Goal: Information Seeking & Learning: Learn about a topic

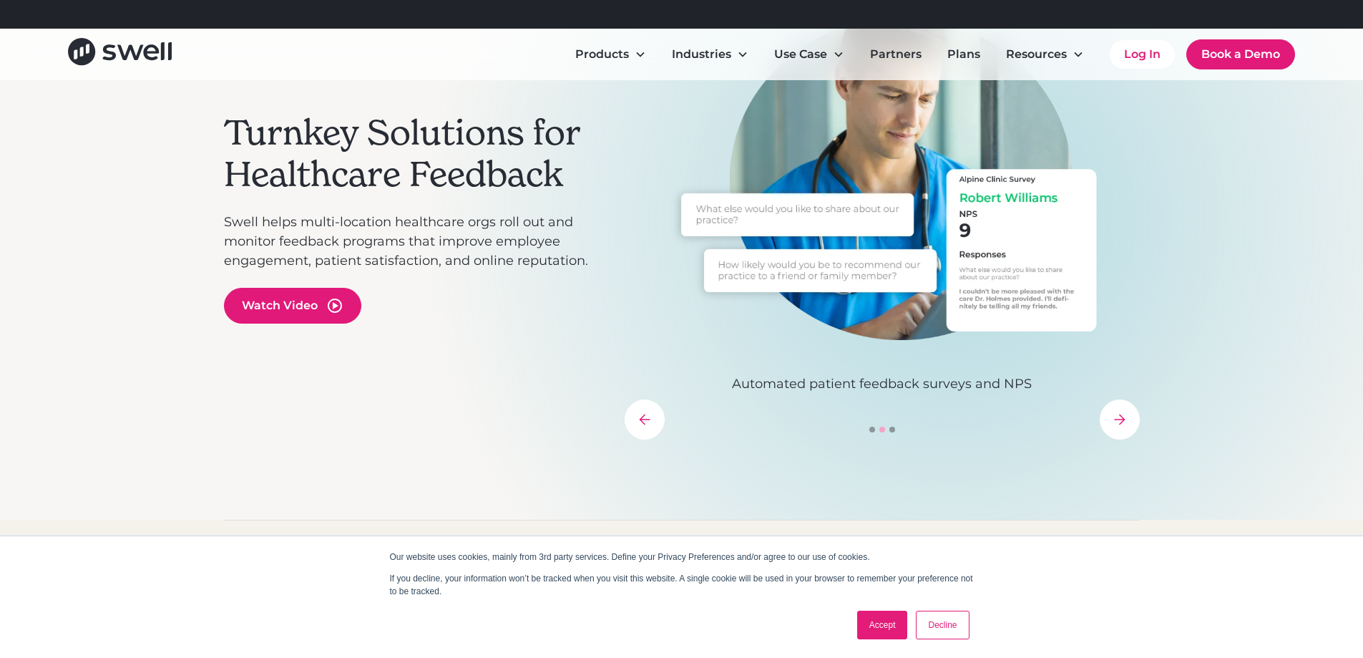
scroll to position [143, 0]
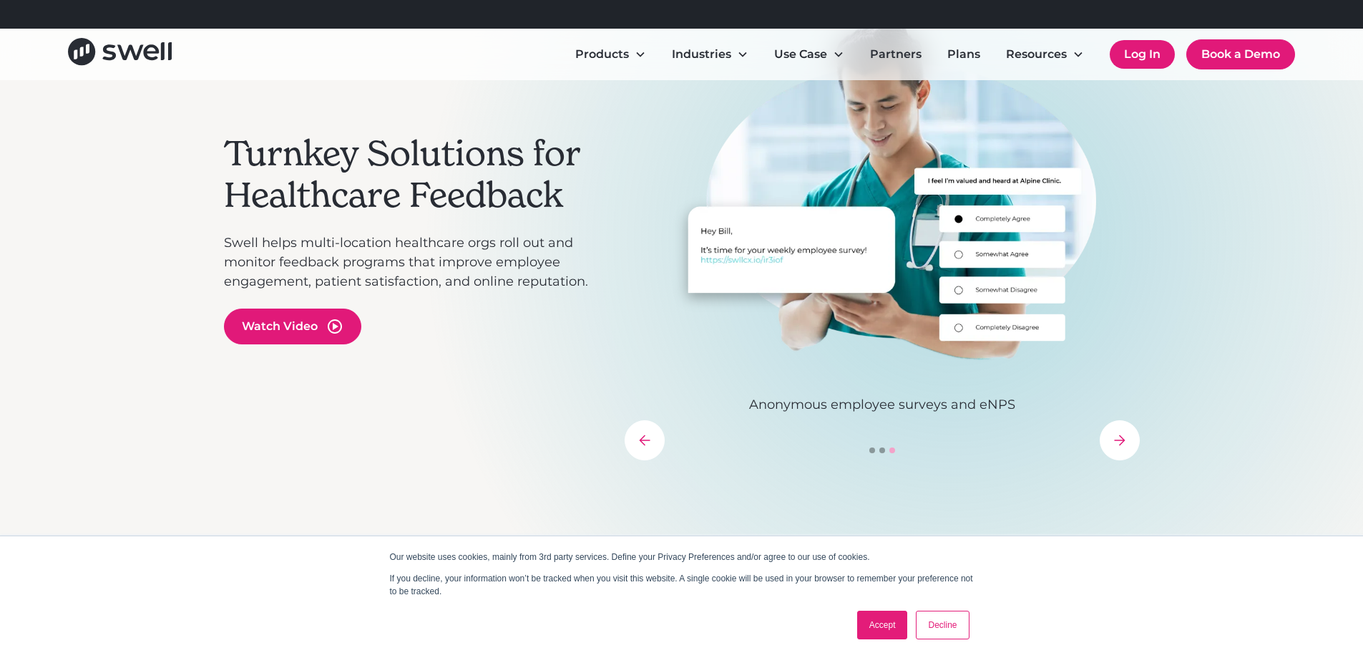
click at [1140, 54] on link "Log In" at bounding box center [1142, 54] width 65 height 29
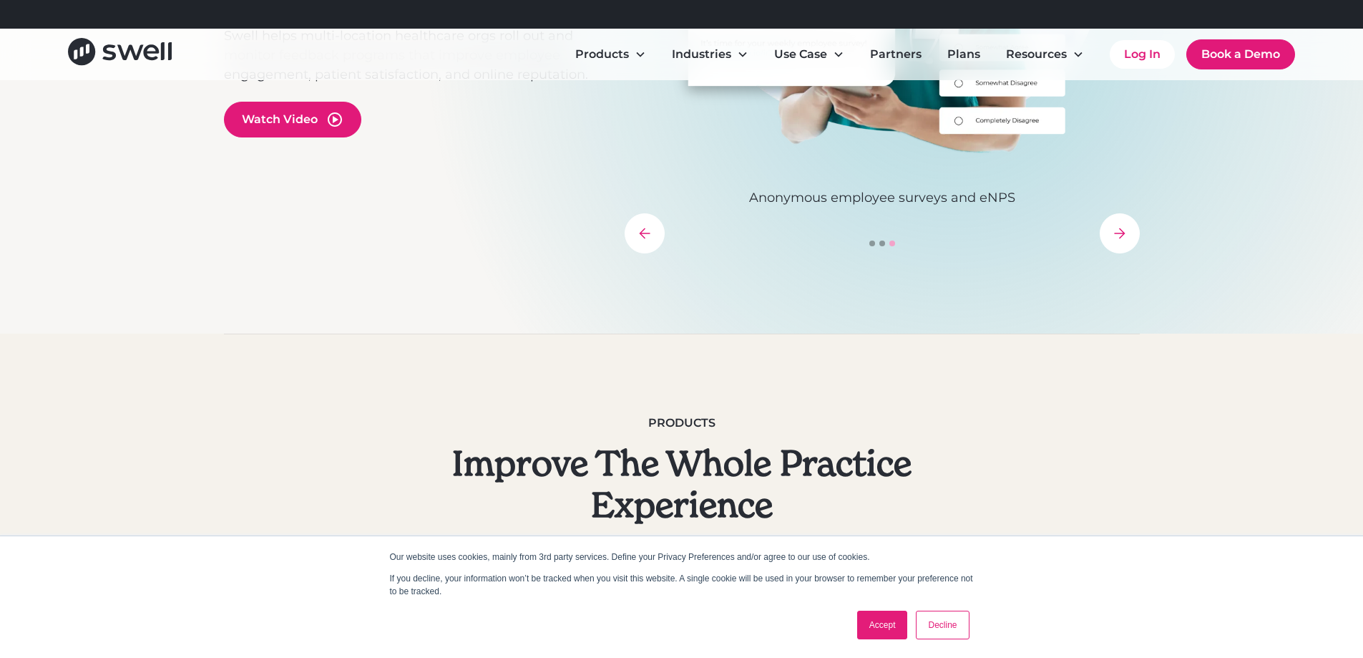
scroll to position [358, 0]
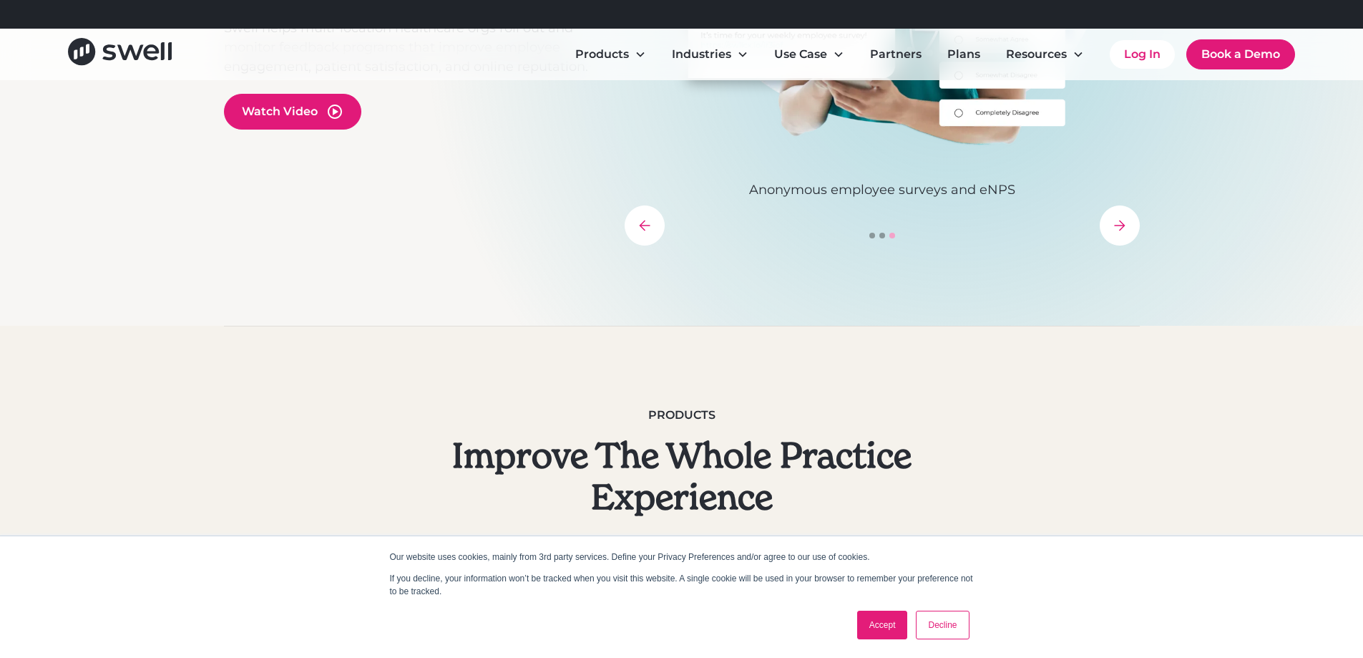
click at [887, 621] on link "Accept" at bounding box center [882, 624] width 51 height 29
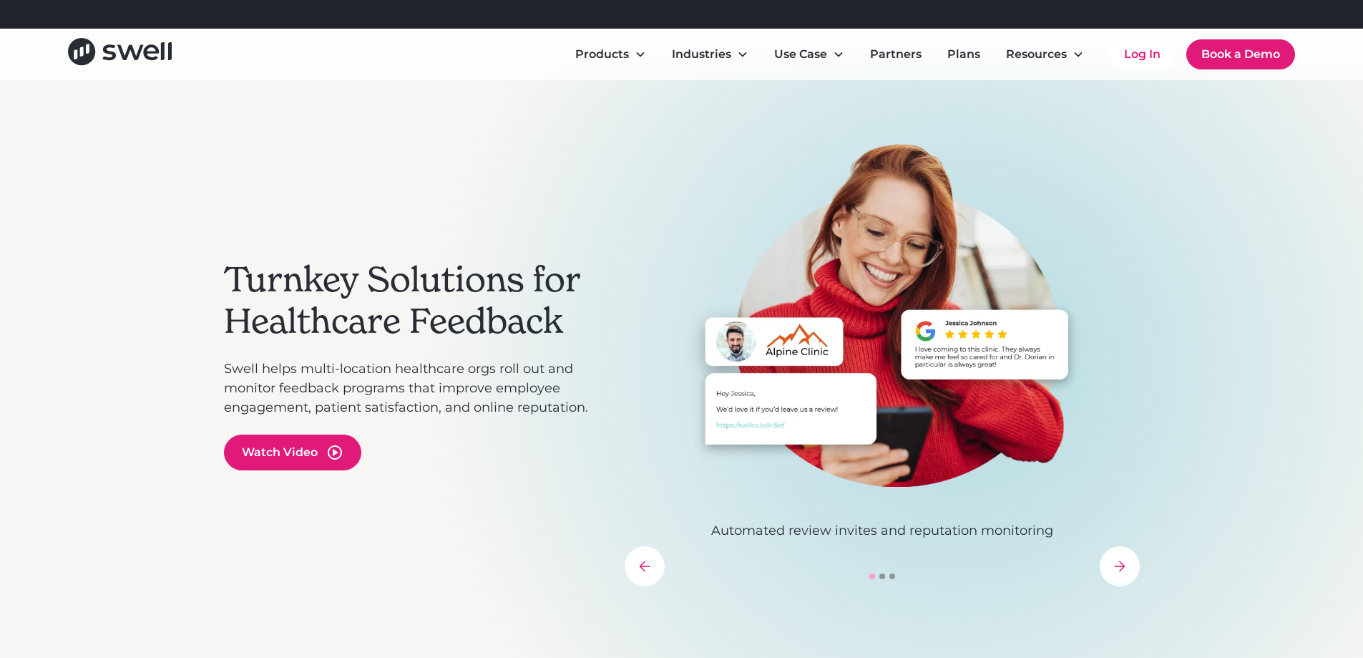
scroll to position [0, 0]
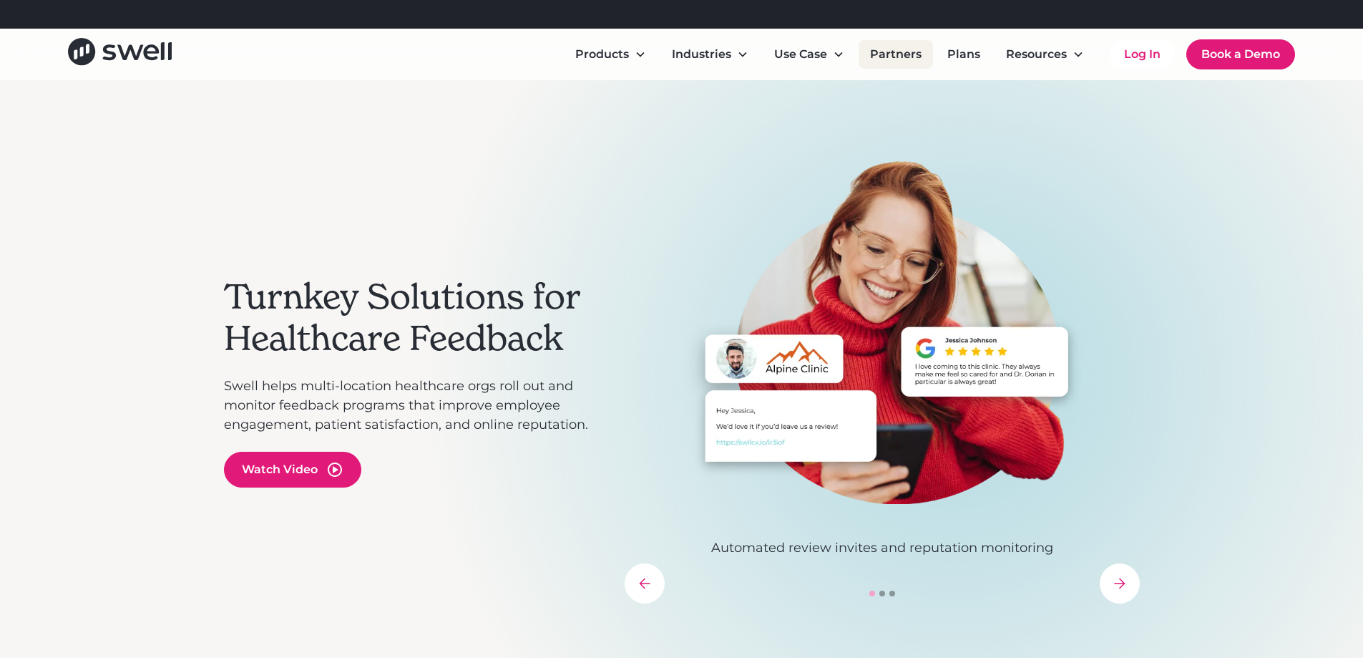
click at [908, 49] on link "Partners" at bounding box center [896, 54] width 74 height 29
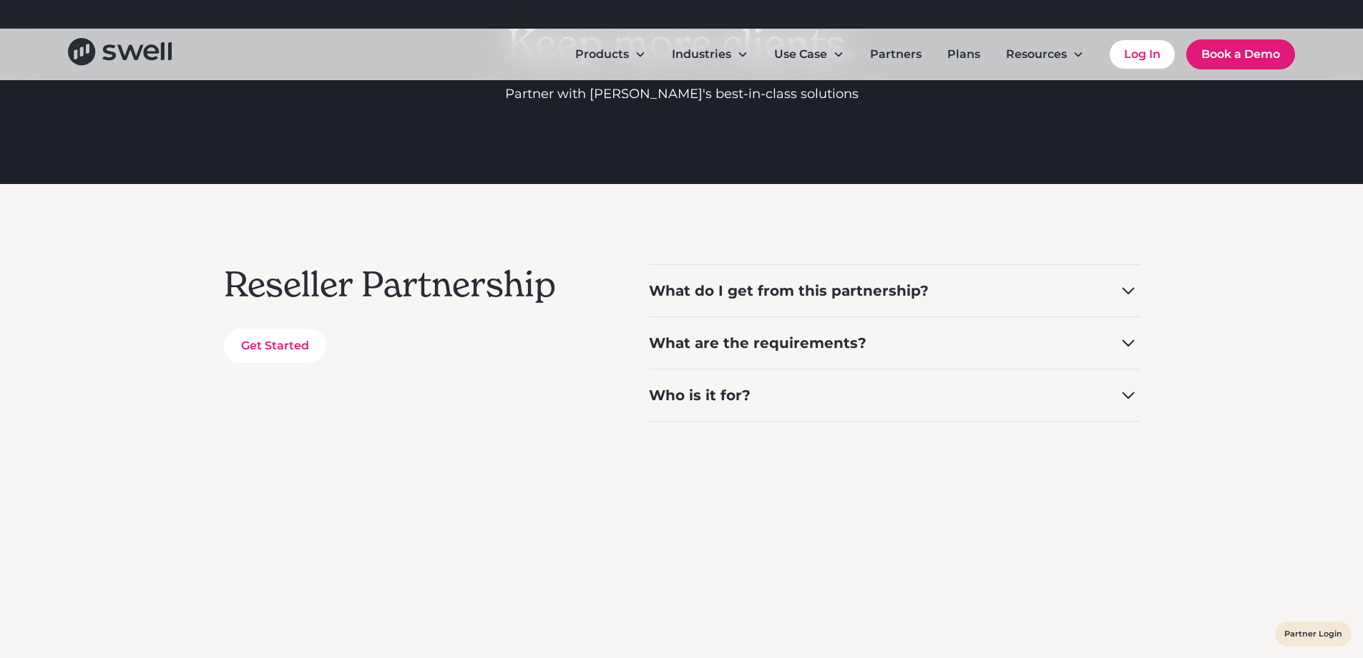
scroll to position [215, 0]
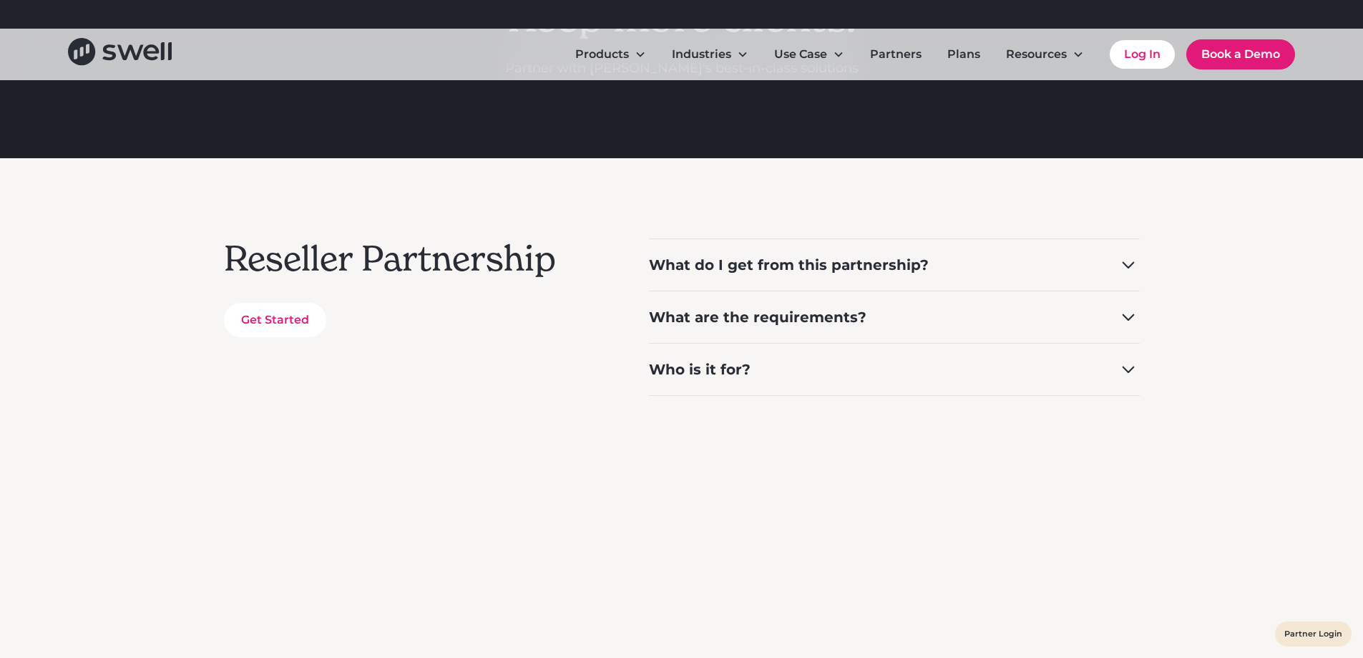
click at [1141, 364] on div "Reseller Partnership Get Started What do I get from this partnership? Sell Swel…" at bounding box center [681, 317] width 1363 height 318
click at [1132, 369] on icon at bounding box center [1128, 369] width 12 height 7
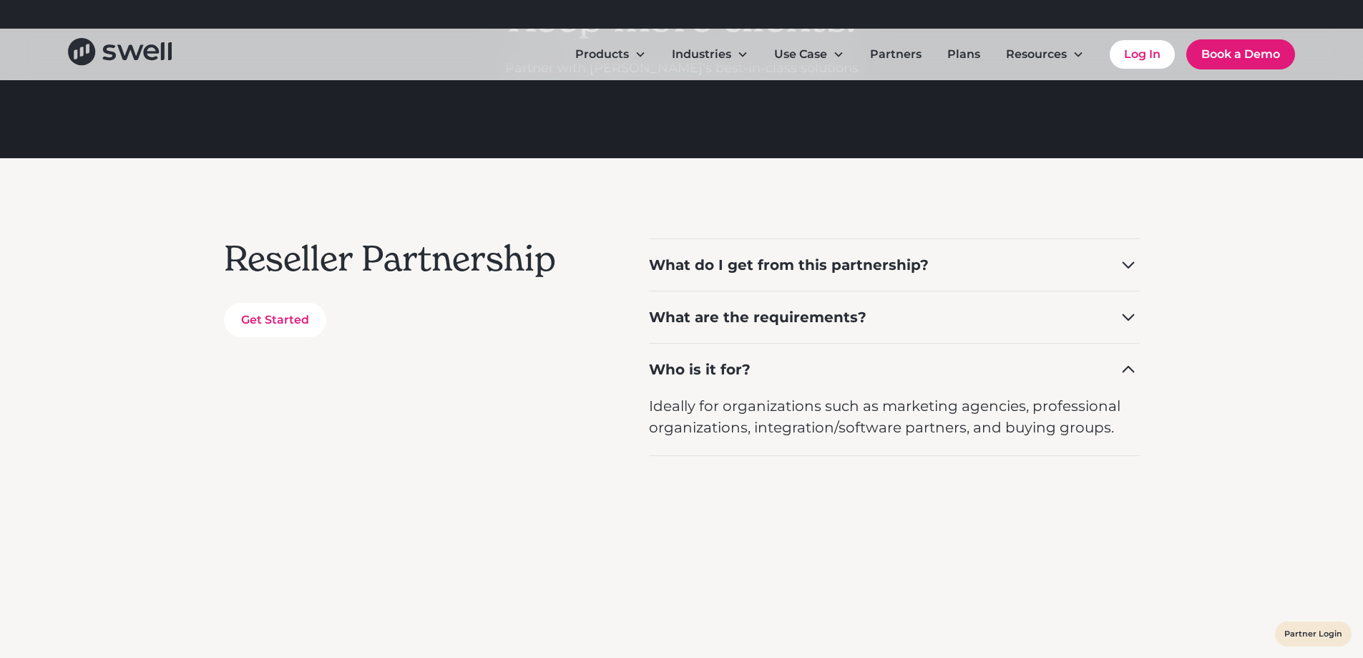
click at [1126, 316] on icon at bounding box center [1128, 317] width 23 height 23
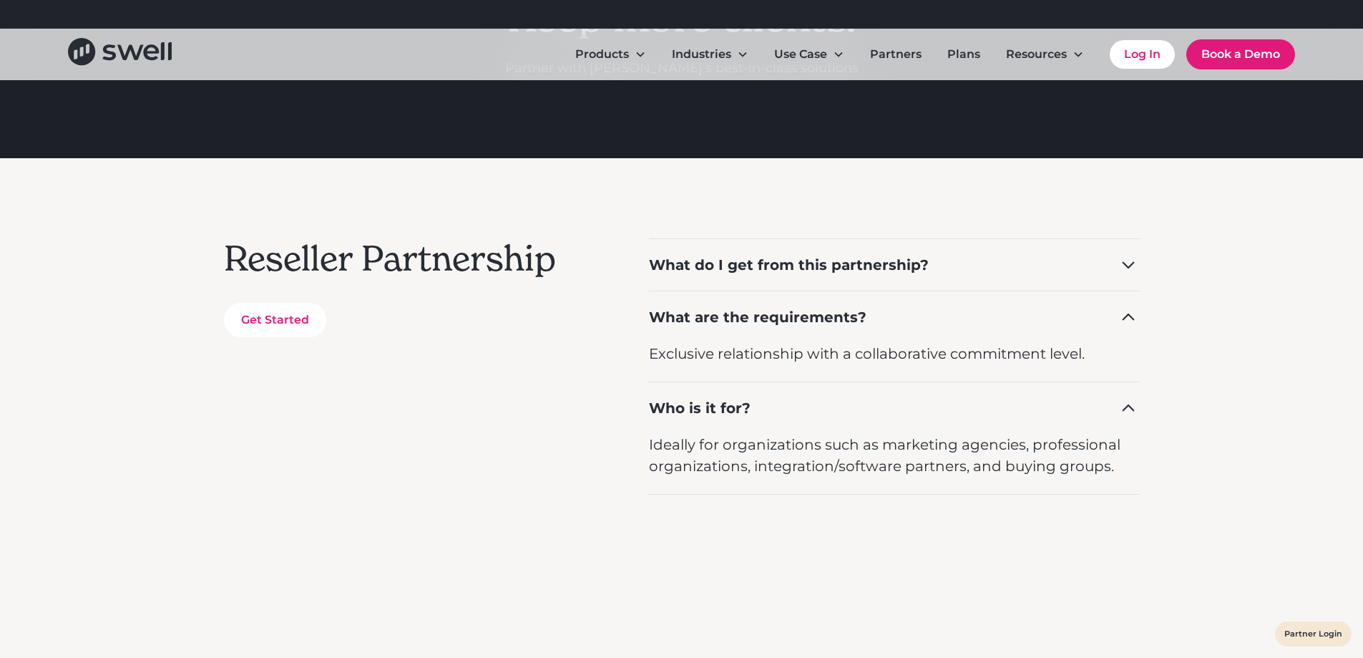
click at [1131, 256] on icon at bounding box center [1128, 264] width 23 height 23
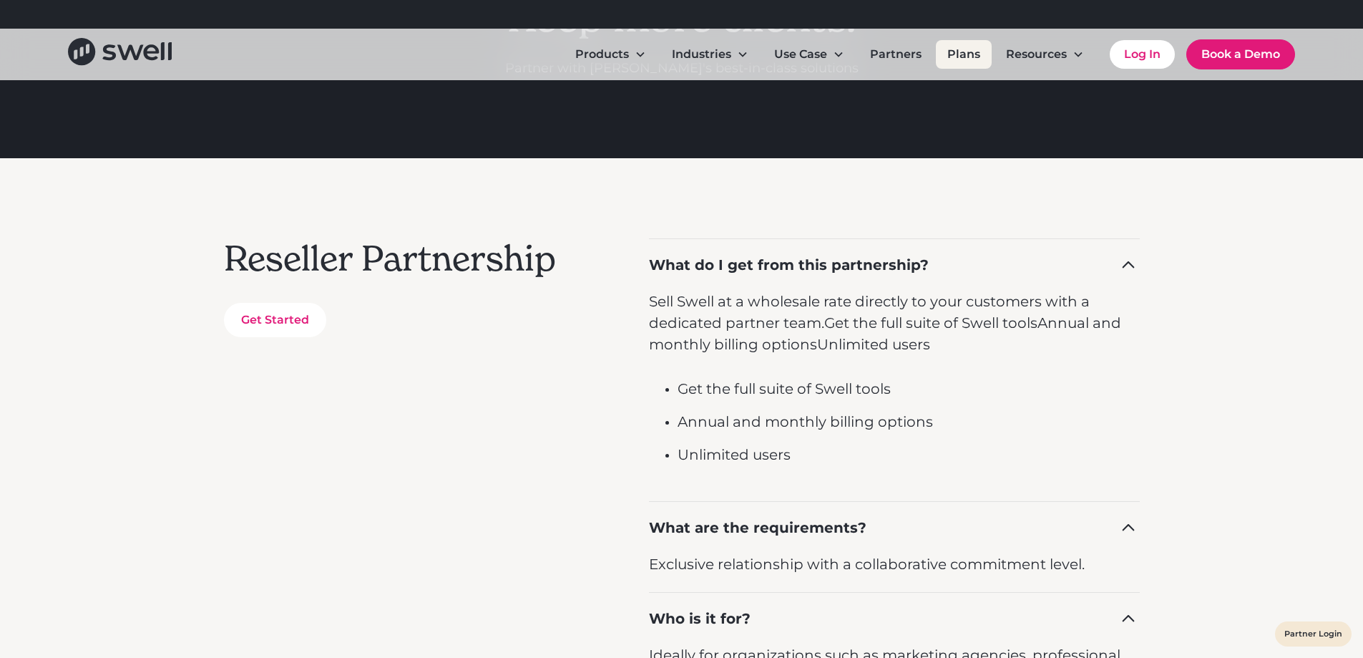
click at [960, 51] on link "Plans" at bounding box center [964, 54] width 56 height 29
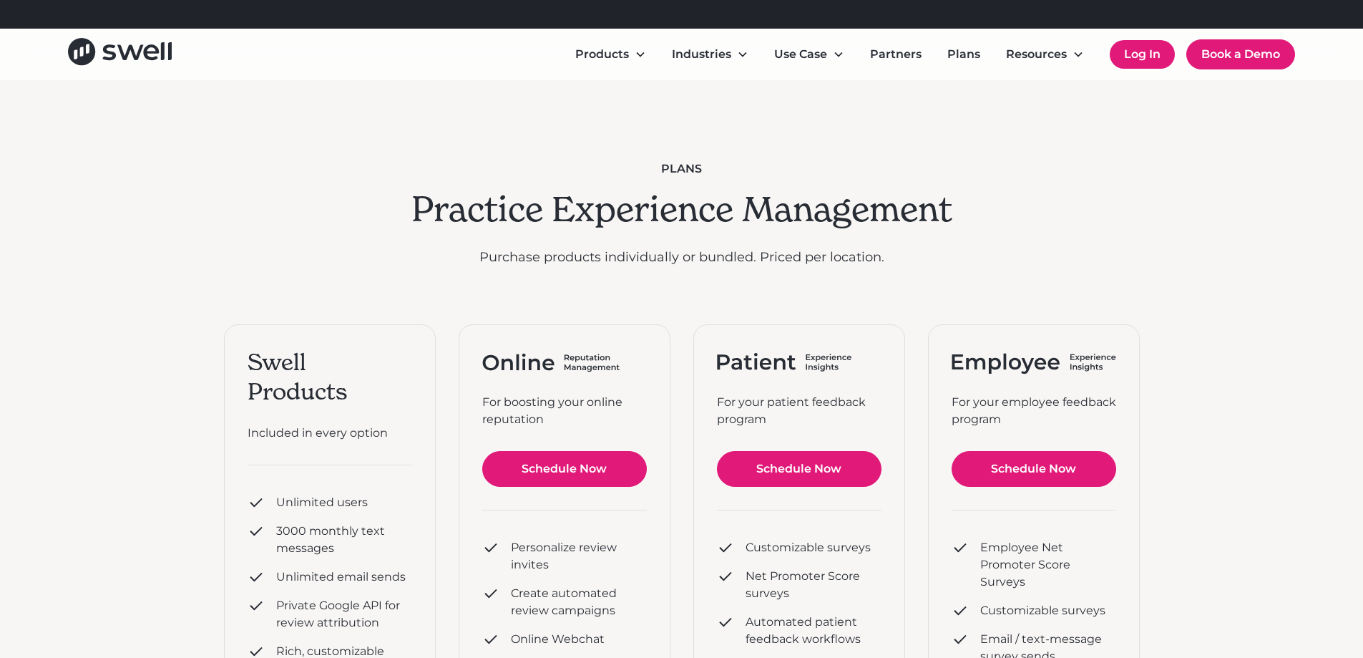
click at [1134, 57] on link "Log In" at bounding box center [1142, 54] width 65 height 29
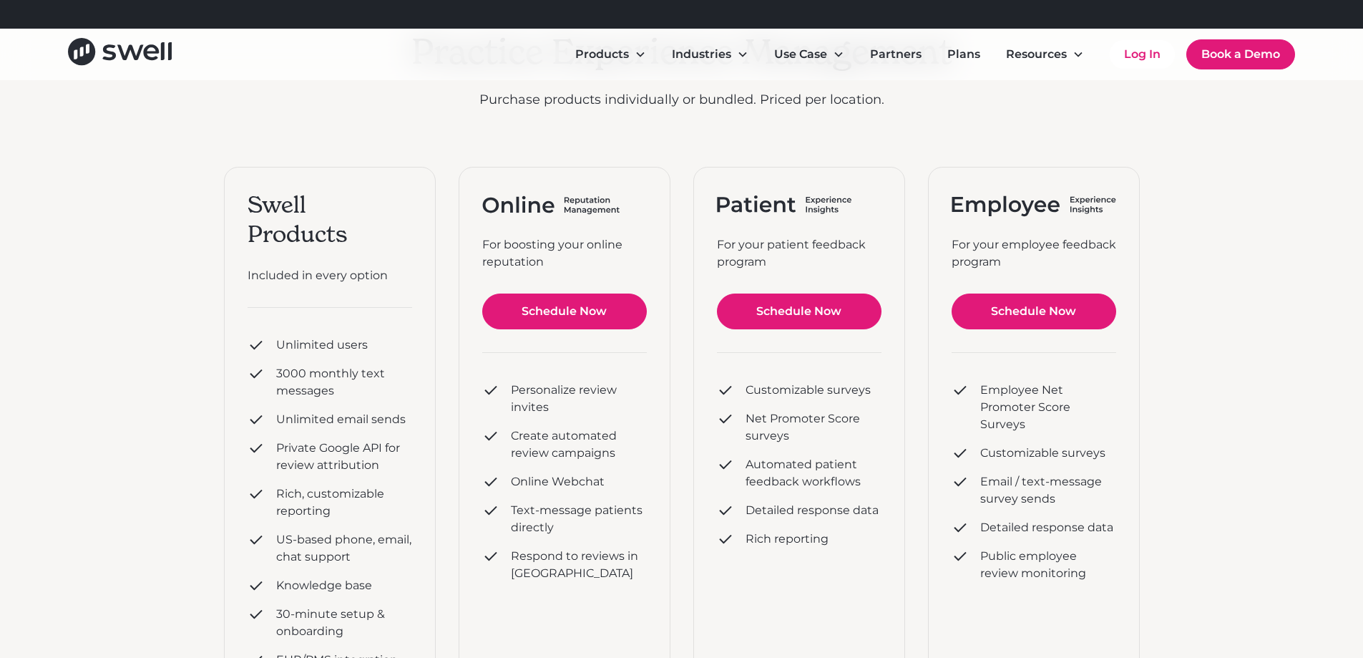
scroll to position [215, 0]
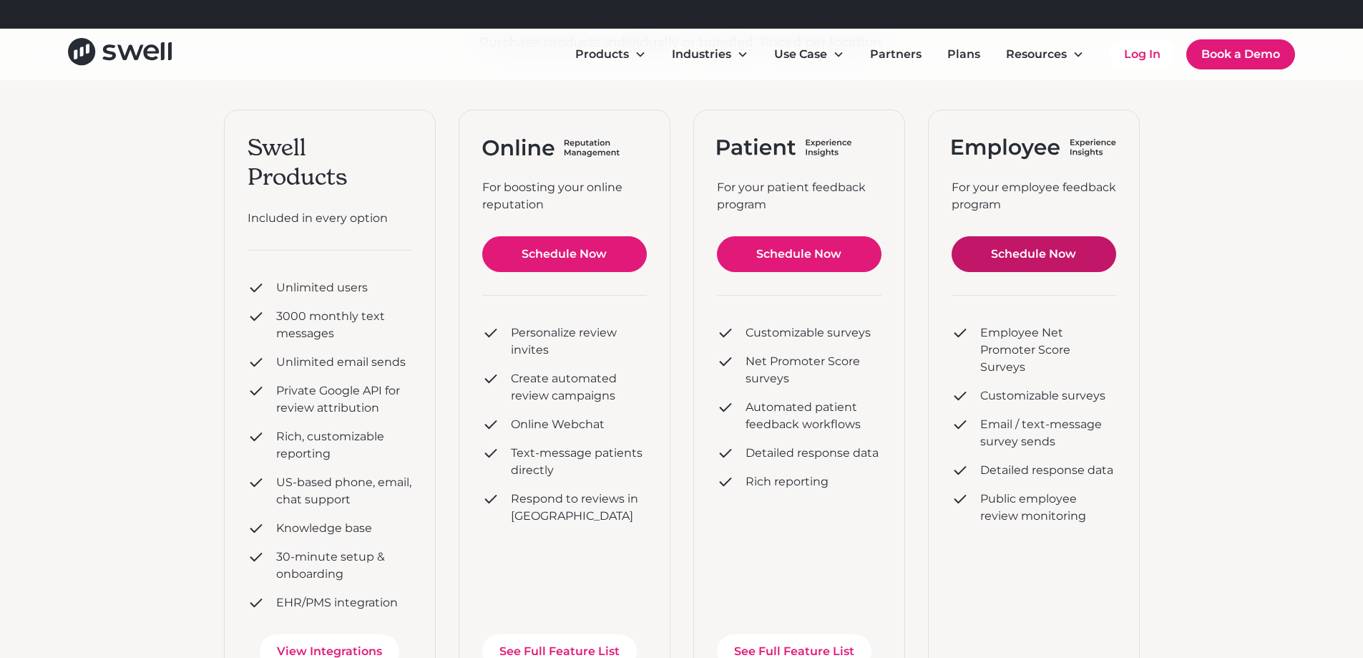
click at [1051, 255] on link "Schedule Now" at bounding box center [1034, 254] width 165 height 36
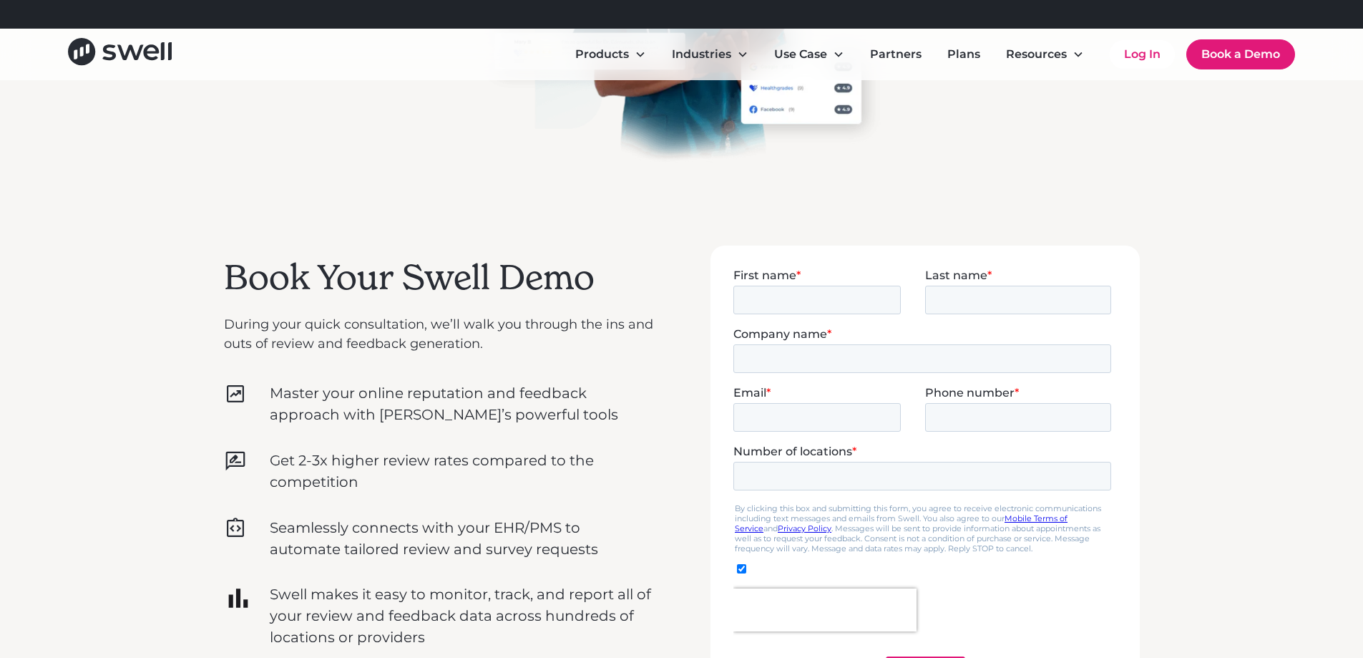
scroll to position [429, 0]
